Goal: Task Accomplishment & Management: Complete application form

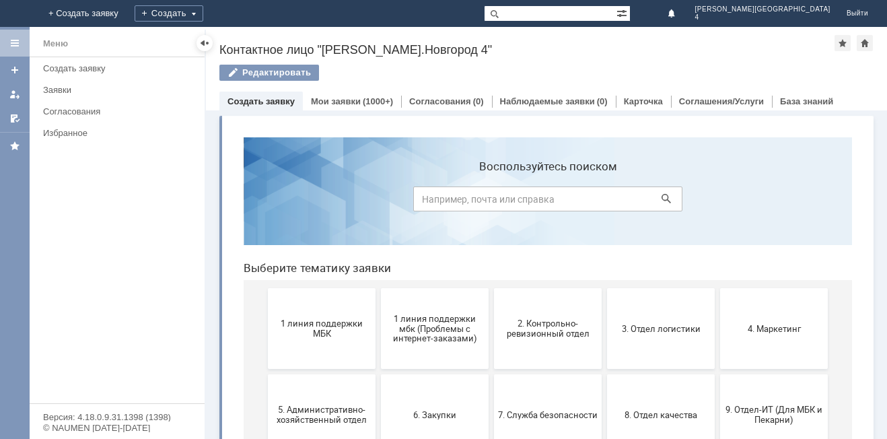
drag, startPoint x: 288, startPoint y: 322, endPoint x: 294, endPoint y: 314, distance: 10.1
click at [288, 321] on span "1 линия поддержки МБК" at bounding box center [322, 328] width 100 height 20
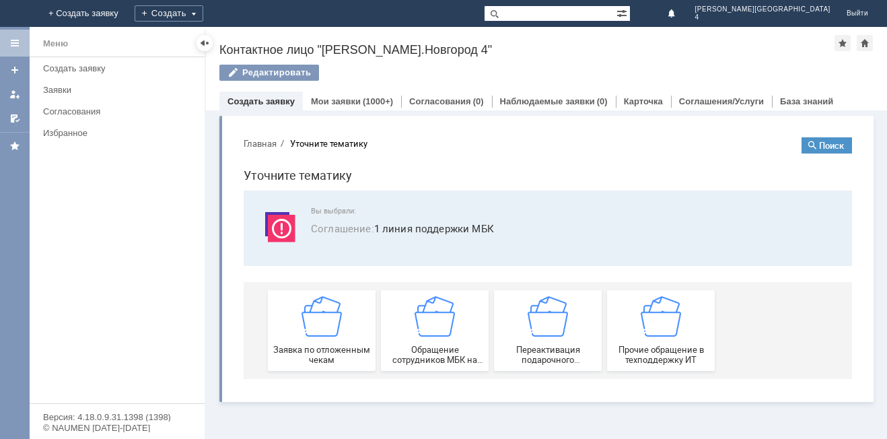
click at [332, 309] on img at bounding box center [322, 316] width 40 height 40
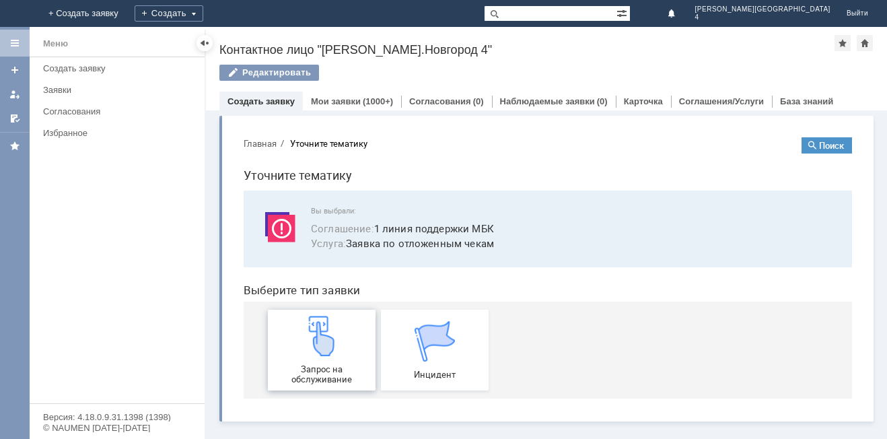
click at [330, 333] on img at bounding box center [322, 336] width 40 height 40
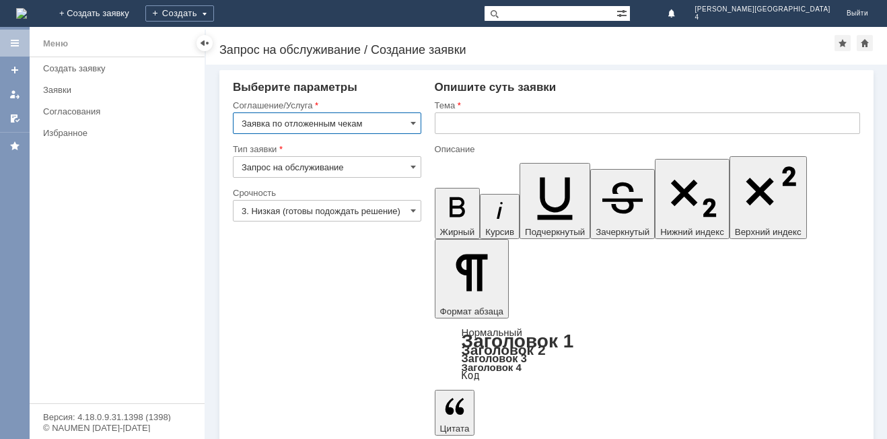
click at [481, 129] on input "text" at bounding box center [647, 123] width 425 height 22
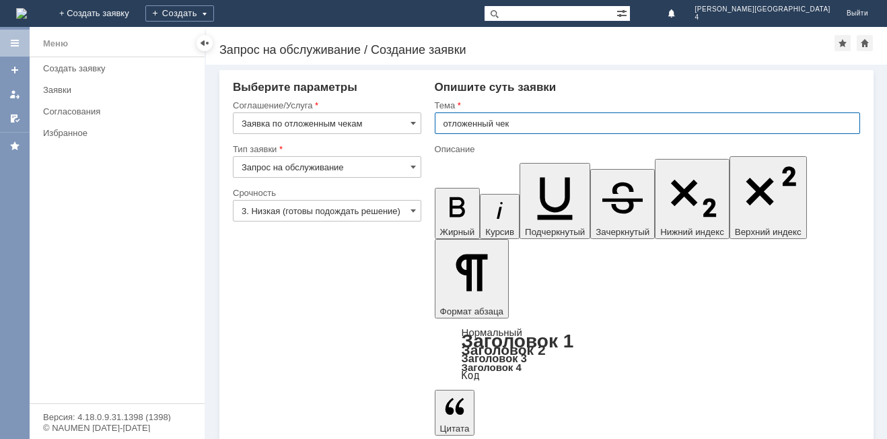
type input "отложенный чек"
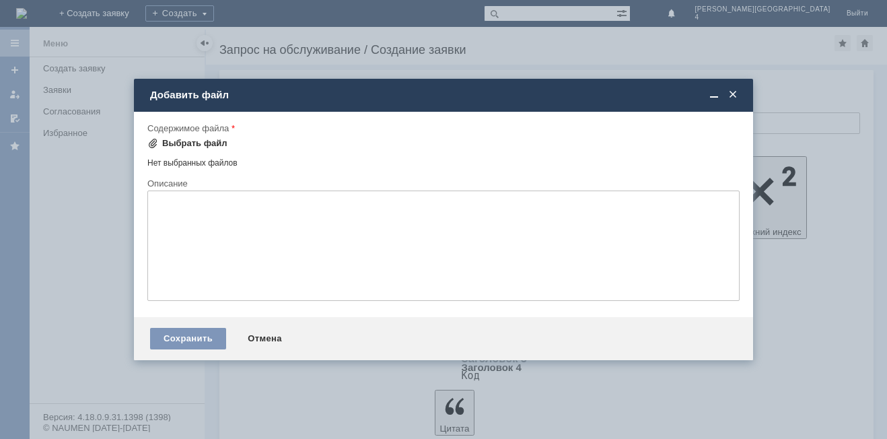
click at [199, 141] on div "Выбрать файл" at bounding box center [194, 143] width 65 height 11
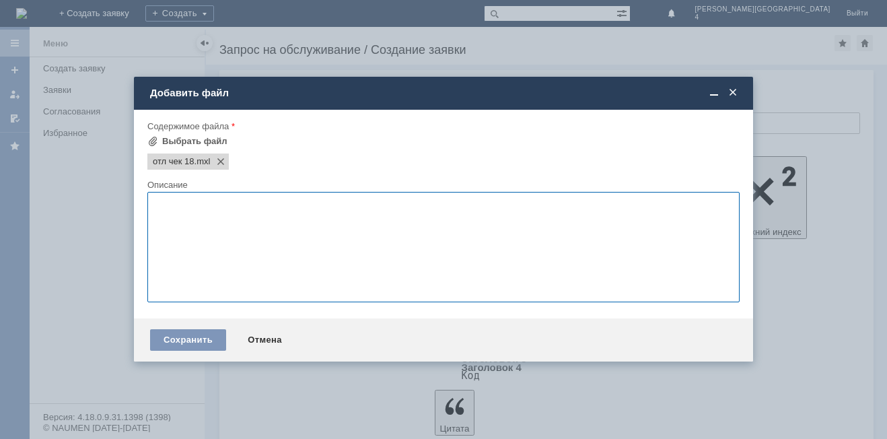
click at [320, 251] on textarea at bounding box center [443, 247] width 592 height 110
type textarea "Прошу отложить отложенный чек"
click at [178, 337] on div "Сохранить" at bounding box center [188, 340] width 76 height 22
